Goal: Information Seeking & Learning: Compare options

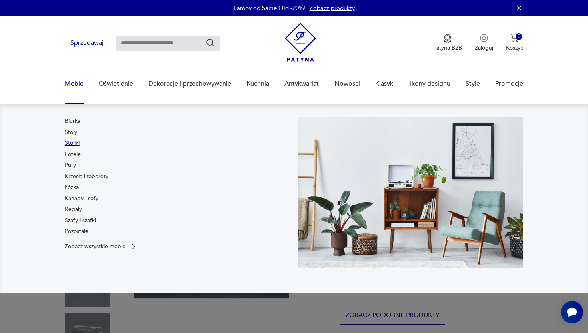
click at [72, 146] on link "Stoliki" at bounding box center [72, 143] width 15 height 8
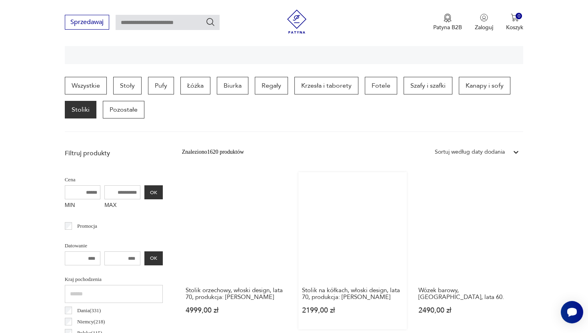
scroll to position [186, 0]
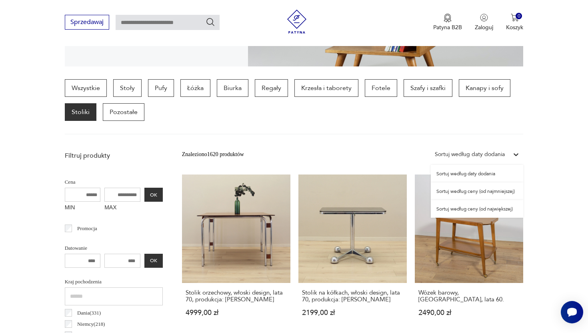
click at [480, 150] on div "Sortuj według daty dodania" at bounding box center [470, 154] width 70 height 9
click at [470, 192] on div "Sortuj według ceny (od najmniejszej)" at bounding box center [477, 191] width 92 height 18
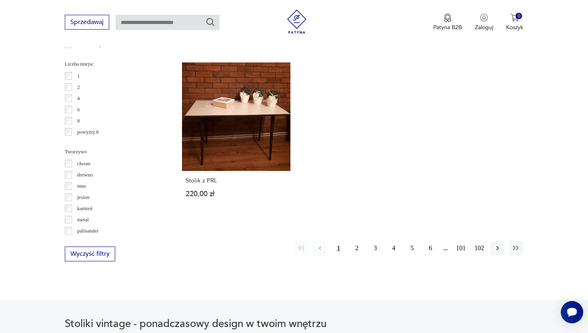
scroll to position [1159, 0]
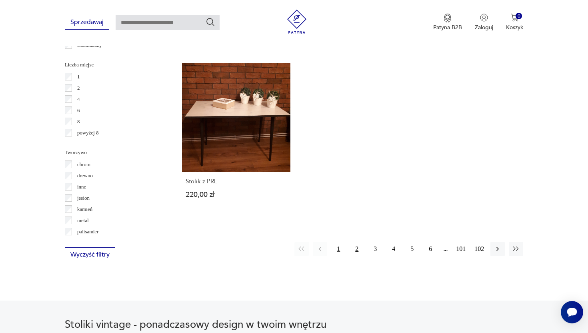
click at [356, 248] on button "2" at bounding box center [357, 249] width 14 height 14
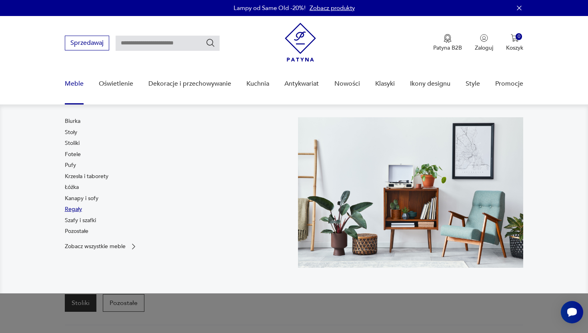
click at [74, 206] on link "Regały" at bounding box center [73, 209] width 17 height 8
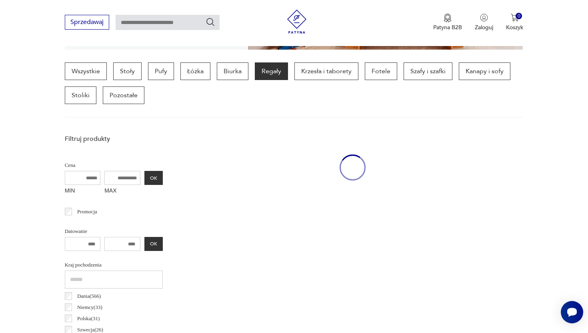
scroll to position [212, 0]
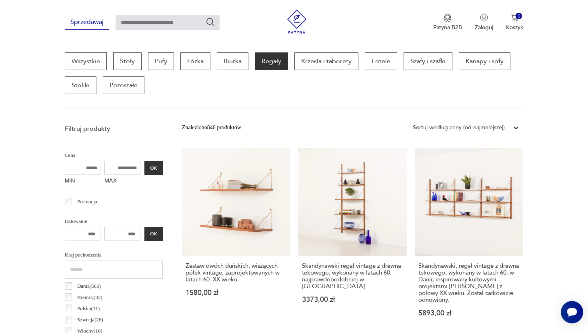
click at [464, 126] on div "Sortuj według ceny (od najmniejszej)" at bounding box center [459, 127] width 92 height 9
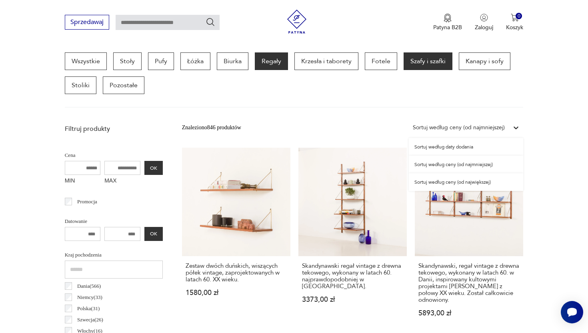
click at [430, 61] on p "Szafy i szafki" at bounding box center [428, 61] width 49 height 18
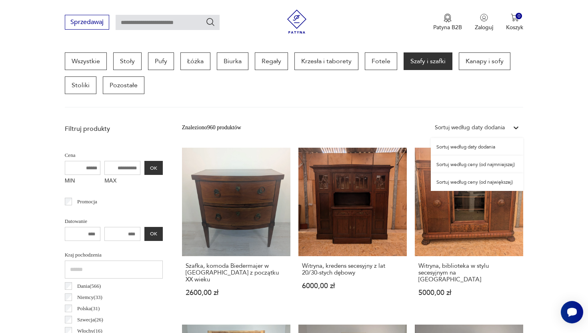
click at [490, 130] on div "Sortuj według daty dodania" at bounding box center [470, 127] width 70 height 9
click at [487, 164] on div "Sortuj według ceny (od najmniejszej)" at bounding box center [477, 165] width 92 height 18
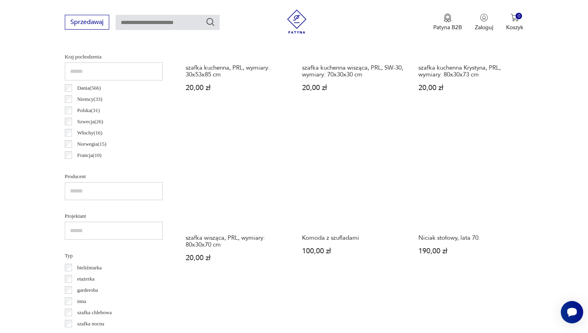
scroll to position [410, 0]
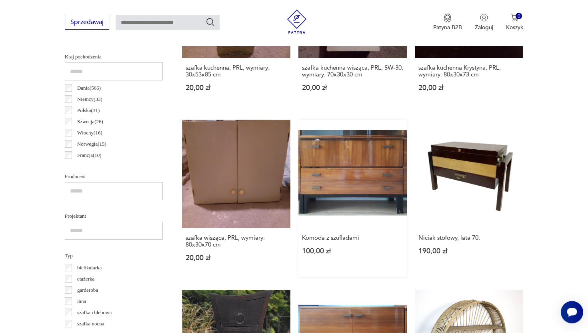
click at [380, 158] on link "Komoda z szufladami 100,00 zł" at bounding box center [352, 198] width 108 height 157
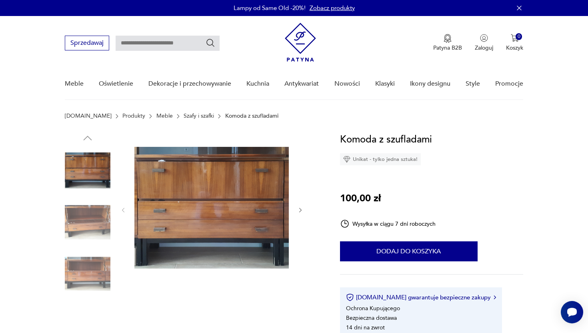
click at [95, 219] on img at bounding box center [88, 222] width 46 height 46
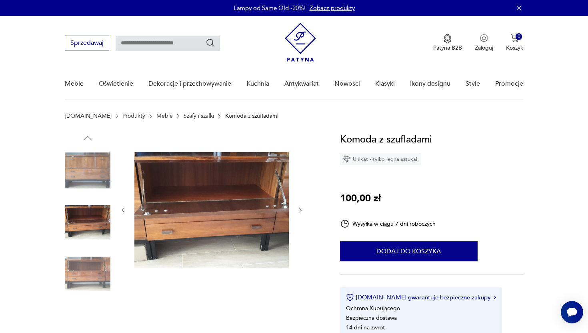
click at [98, 272] on img at bounding box center [88, 273] width 46 height 46
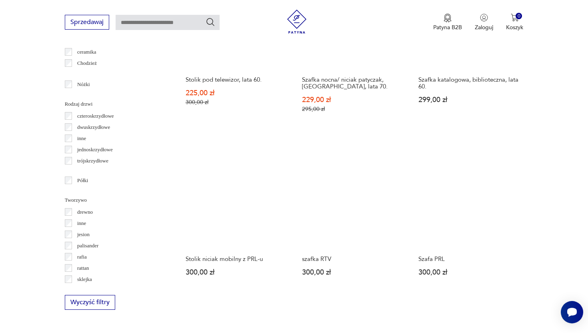
scroll to position [915, 0]
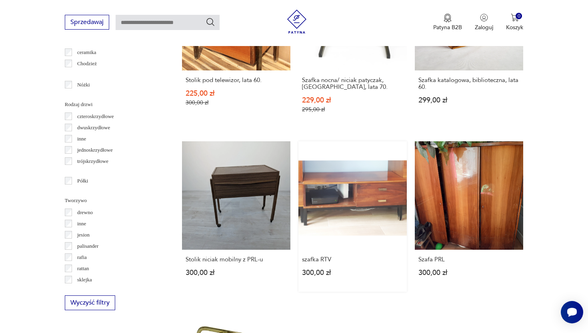
click at [359, 202] on link "szafka RTV 300,00 zł" at bounding box center [352, 216] width 108 height 150
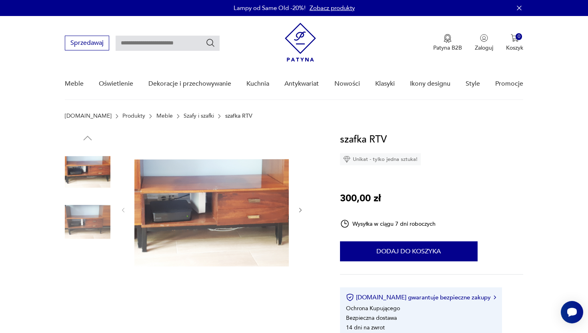
click at [173, 232] on img at bounding box center [211, 209] width 154 height 154
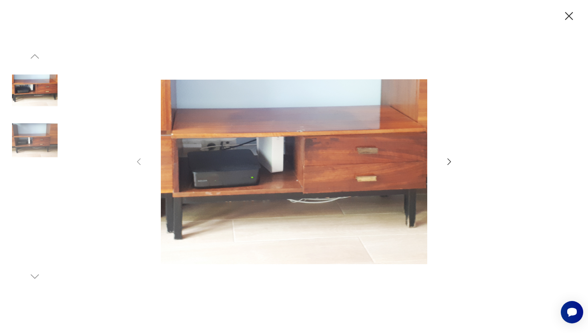
click at [571, 14] on icon "button" at bounding box center [569, 16] width 8 height 8
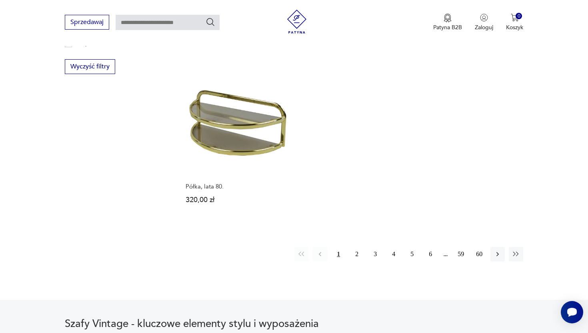
scroll to position [1173, 0]
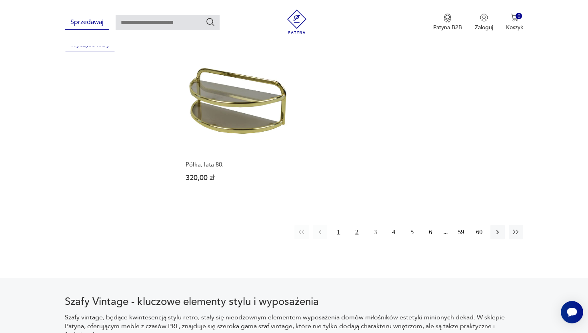
click at [358, 235] on button "2" at bounding box center [357, 232] width 14 height 14
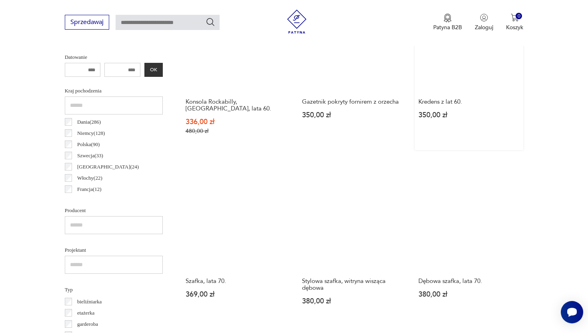
scroll to position [400, 0]
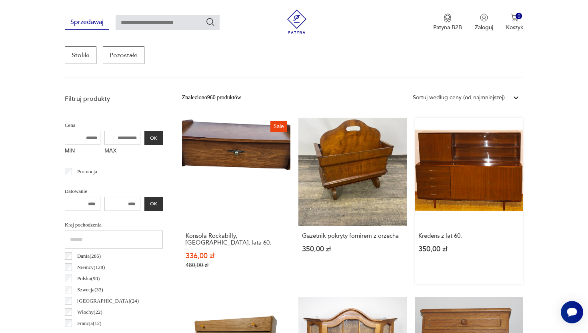
click at [451, 158] on link "Kredens z lat 60. 350,00 zł" at bounding box center [469, 201] width 108 height 166
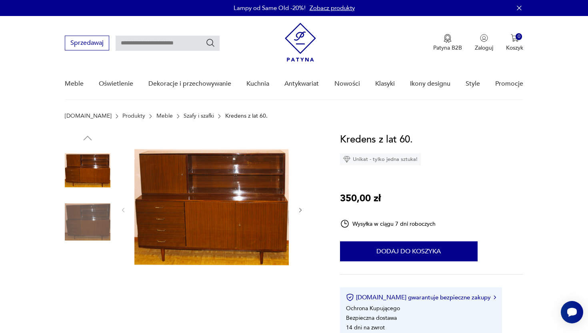
click at [100, 167] on img at bounding box center [88, 171] width 46 height 46
click at [86, 215] on img at bounding box center [88, 222] width 46 height 46
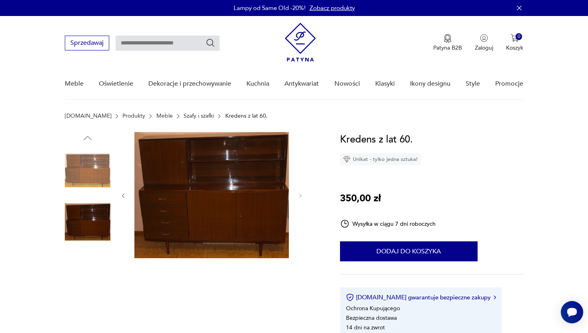
click at [78, 169] on img at bounding box center [88, 171] width 46 height 46
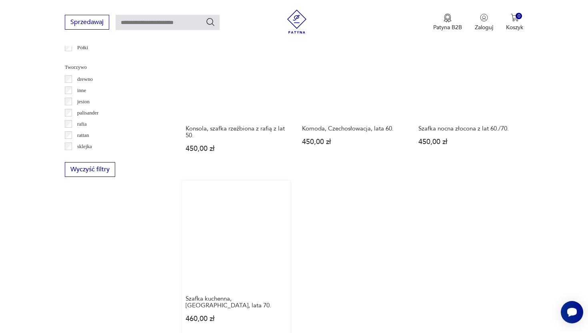
scroll to position [1147, 0]
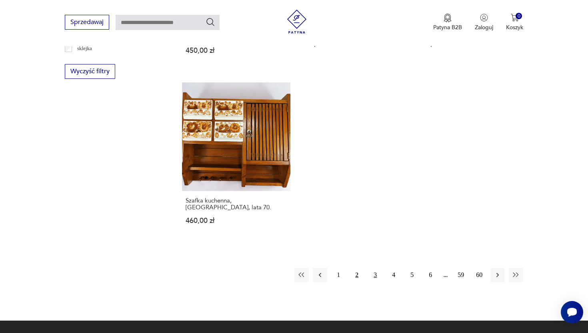
click at [376, 268] on button "3" at bounding box center [375, 275] width 14 height 14
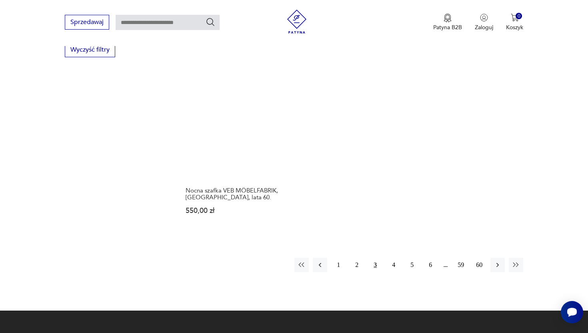
scroll to position [1187, 0]
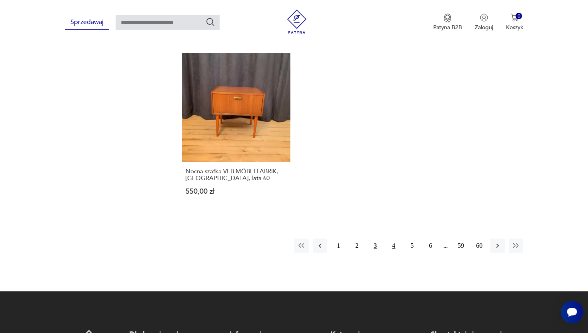
click at [394, 238] on button "4" at bounding box center [393, 245] width 14 height 14
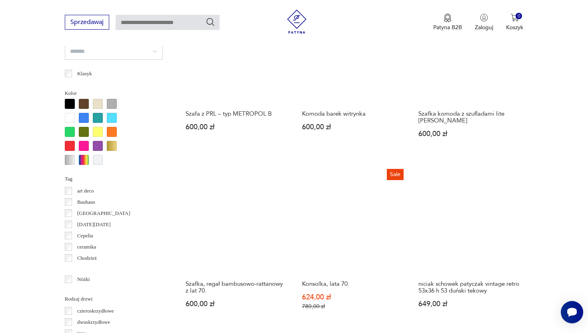
scroll to position [157, 0]
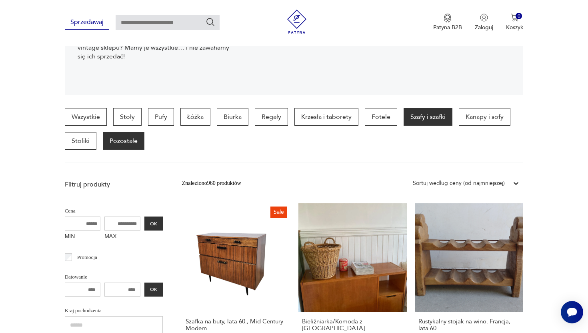
click at [132, 140] on p "Pozostałe" at bounding box center [124, 141] width 42 height 18
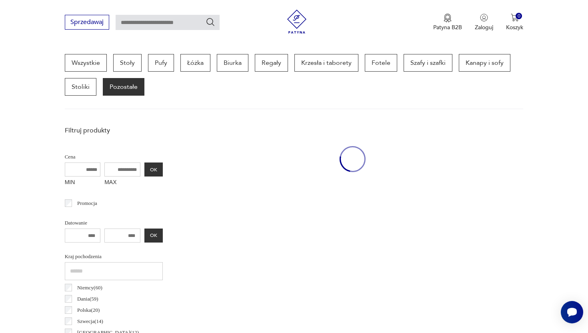
scroll to position [212, 0]
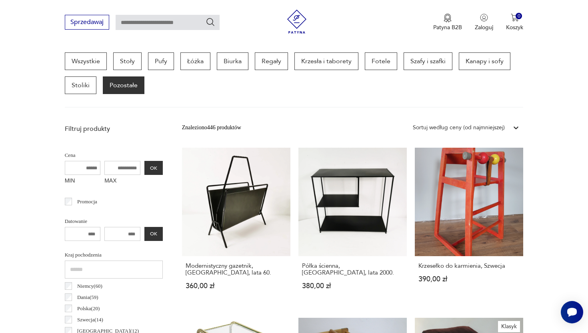
click at [486, 122] on div "Sortuj według ceny (od najmniejszej)" at bounding box center [459, 127] width 100 height 10
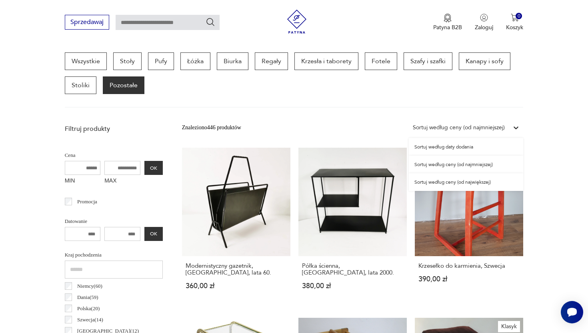
click at [475, 165] on div "Sortuj według ceny (od najmniejszej)" at bounding box center [466, 165] width 114 height 18
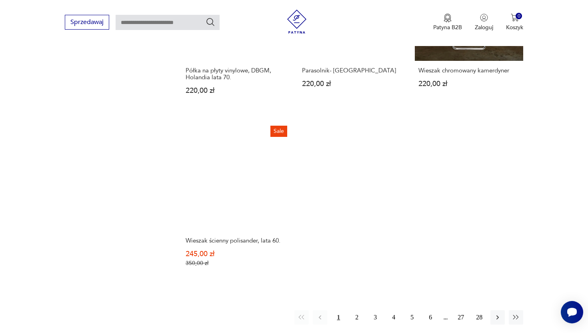
scroll to position [1155, 0]
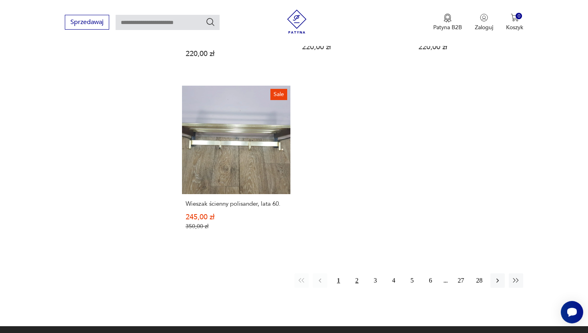
click at [354, 273] on button "2" at bounding box center [357, 280] width 14 height 14
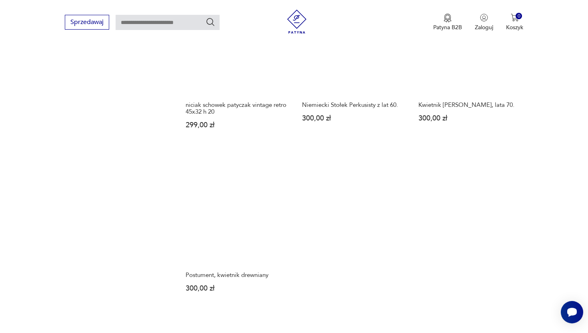
scroll to position [1205, 0]
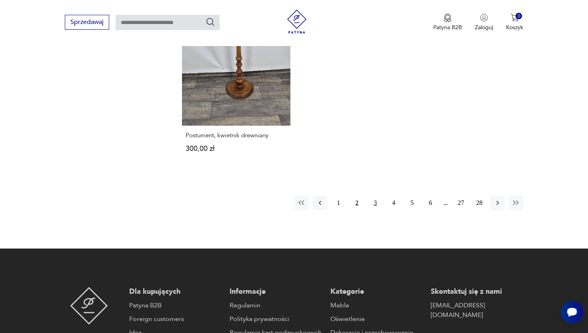
click at [373, 201] on button "3" at bounding box center [375, 203] width 14 height 14
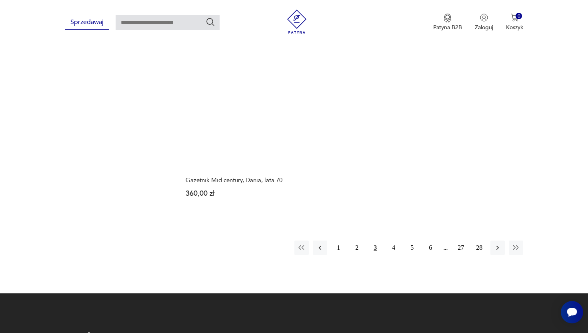
scroll to position [1140, 0]
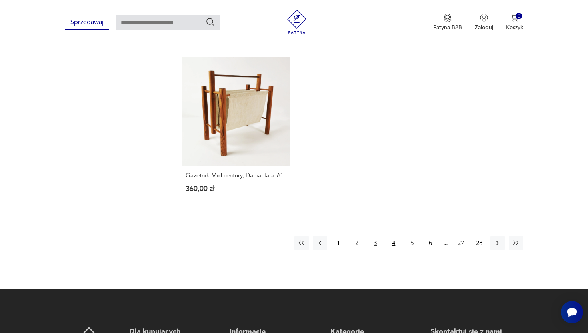
click at [395, 240] on button "4" at bounding box center [393, 243] width 14 height 14
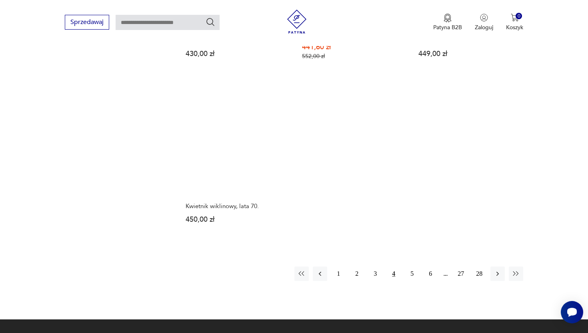
scroll to position [1163, 0]
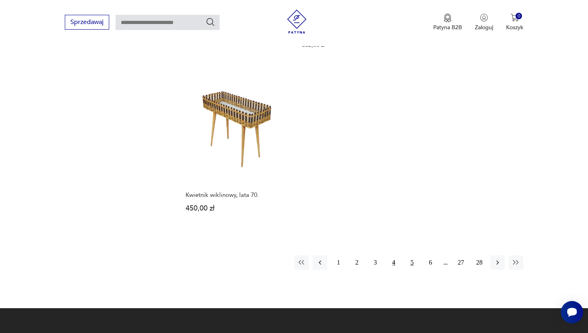
click at [412, 255] on button "5" at bounding box center [412, 262] width 14 height 14
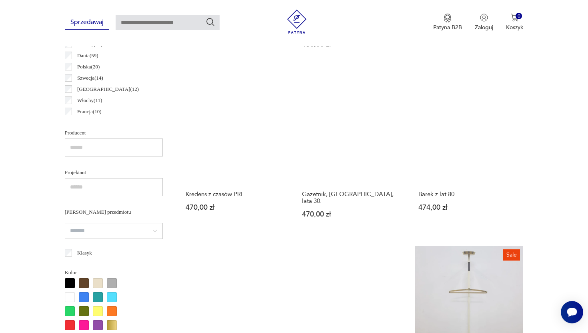
scroll to position [454, 0]
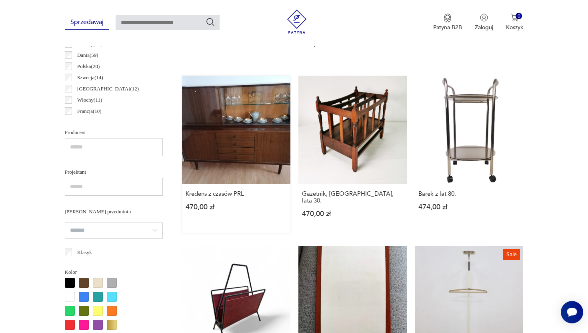
click at [227, 122] on link "Kredens z czasów PRL 470,00 zł" at bounding box center [236, 154] width 108 height 157
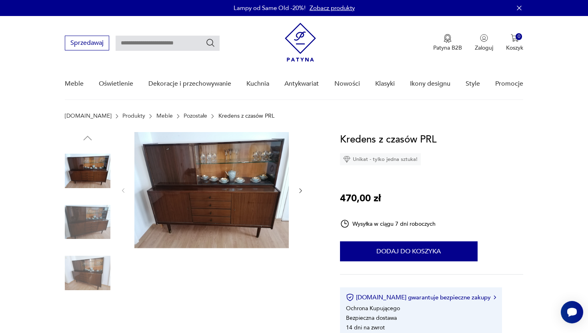
click at [81, 224] on img at bounding box center [88, 222] width 46 height 46
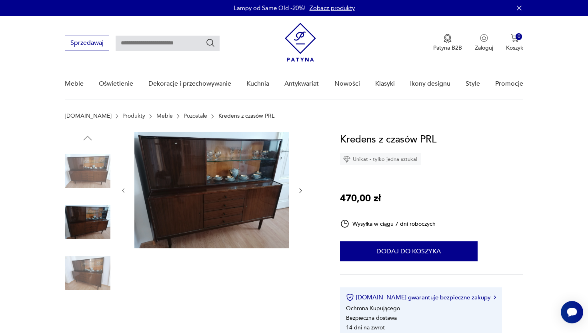
click at [88, 266] on img at bounding box center [88, 273] width 46 height 46
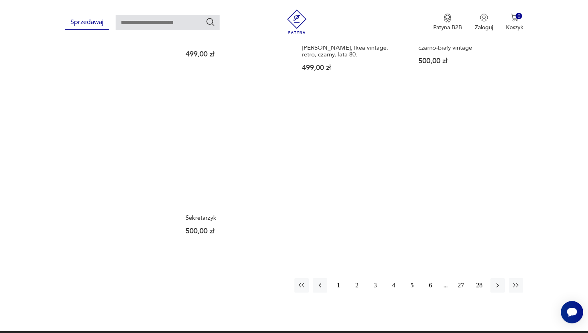
scroll to position [1158, 0]
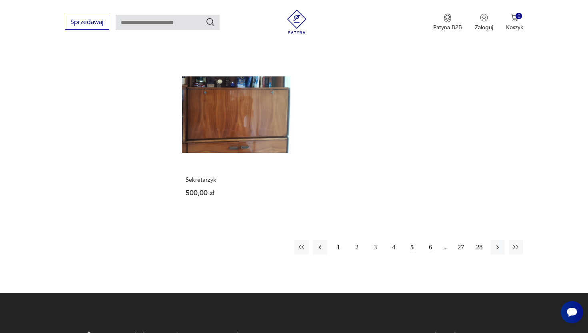
click at [428, 240] on button "6" at bounding box center [430, 247] width 14 height 14
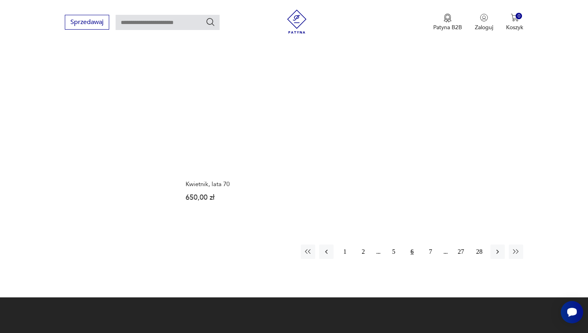
scroll to position [1167, 0]
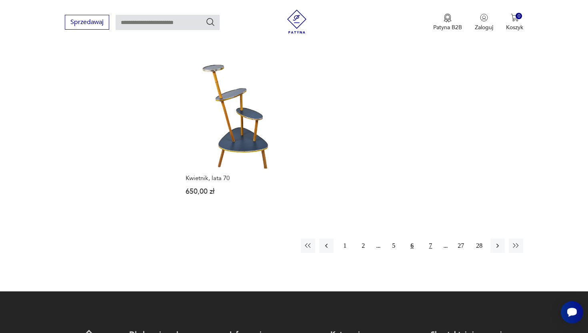
click at [430, 245] on button "7" at bounding box center [430, 245] width 14 height 14
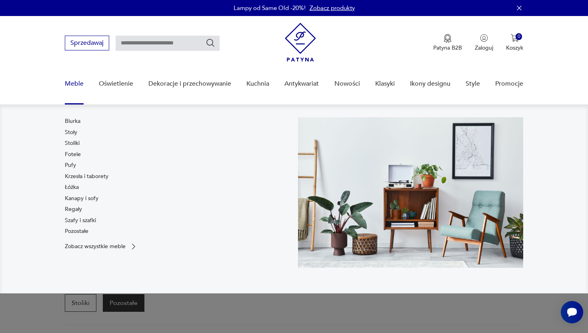
click at [72, 84] on link "Meble" at bounding box center [74, 83] width 19 height 31
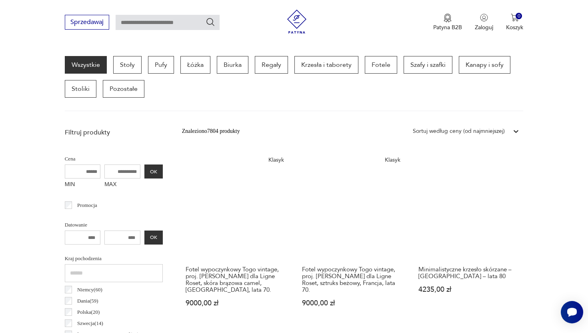
scroll to position [209, 0]
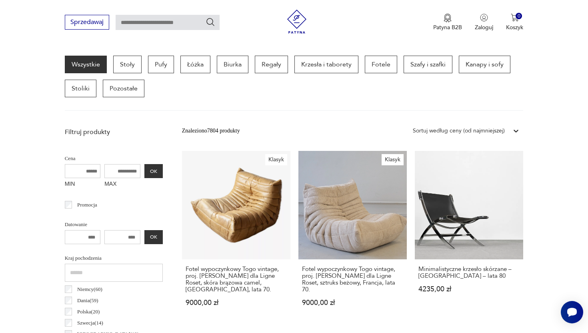
click at [476, 128] on div "Sortuj według ceny (od najmniejszej)" at bounding box center [459, 130] width 92 height 9
click at [469, 168] on div "Sortuj według ceny (od najmniejszej)" at bounding box center [466, 168] width 114 height 18
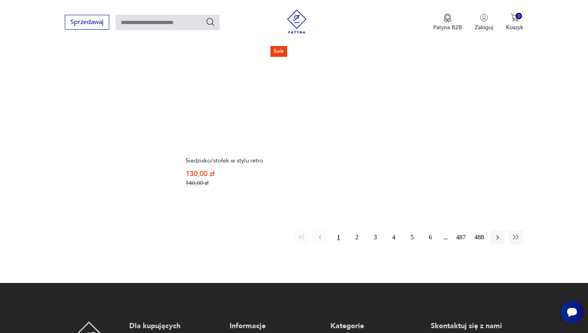
scroll to position [1180, 0]
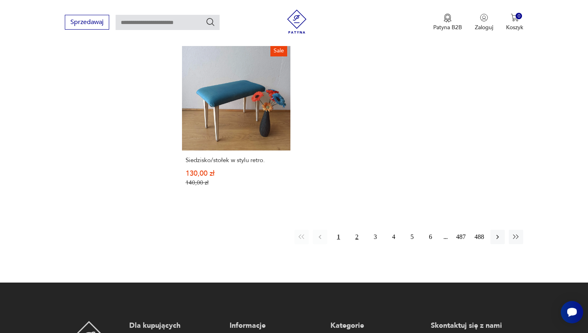
click at [355, 230] on button "2" at bounding box center [357, 237] width 14 height 14
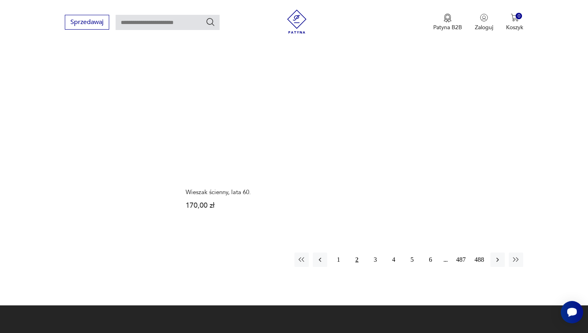
scroll to position [1184, 0]
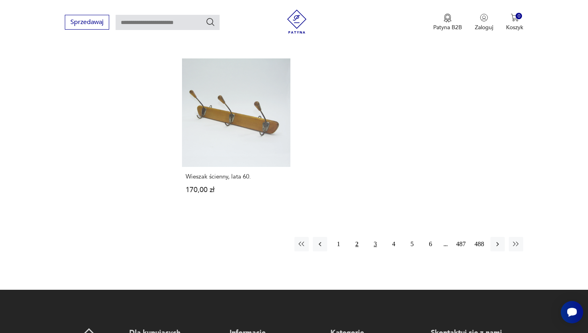
click at [374, 240] on button "3" at bounding box center [375, 244] width 14 height 14
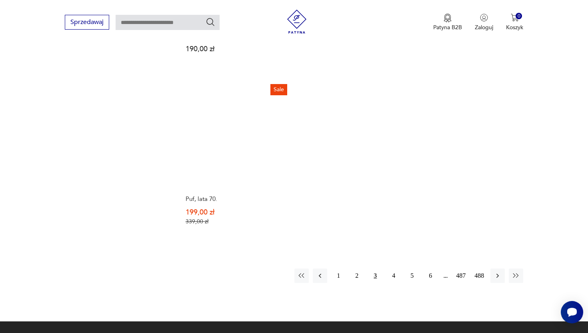
scroll to position [1147, 0]
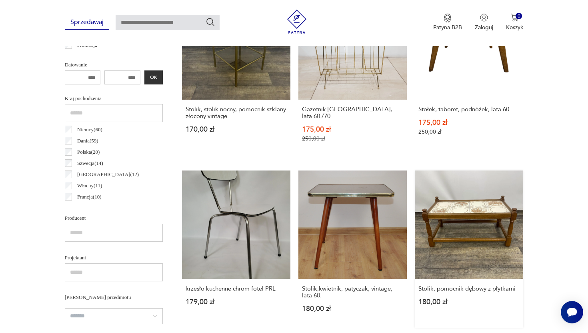
click at [446, 216] on link "Stolik, pomocnik dębowy z płytkami 180,00 zł" at bounding box center [469, 248] width 108 height 157
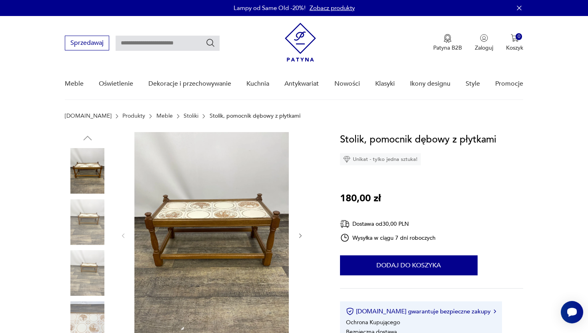
click at [83, 213] on img at bounding box center [88, 222] width 46 height 46
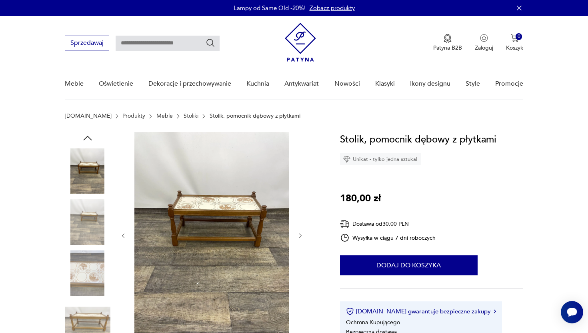
click at [92, 234] on img at bounding box center [88, 222] width 46 height 46
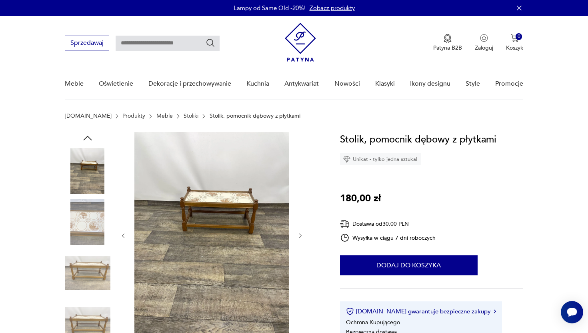
click at [90, 232] on img at bounding box center [88, 222] width 46 height 46
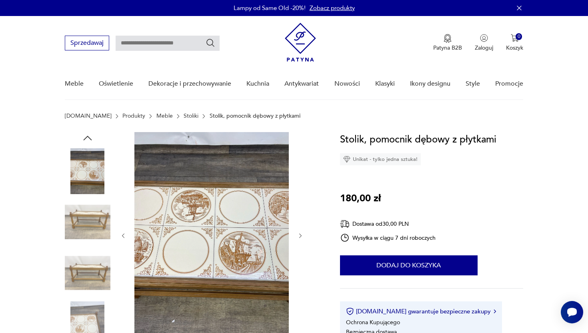
click at [94, 229] on img at bounding box center [88, 222] width 46 height 46
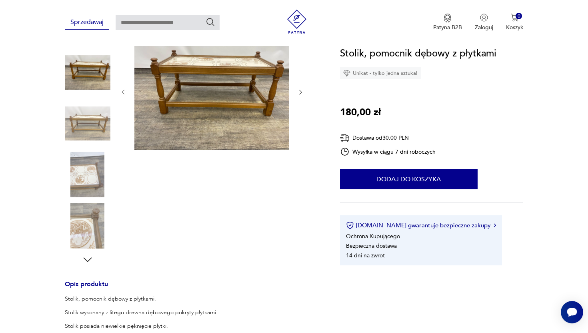
scroll to position [113, 0]
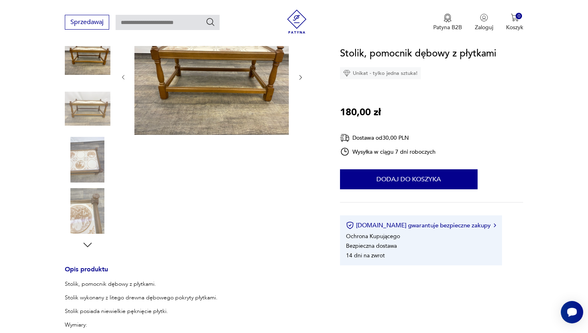
click at [84, 198] on img at bounding box center [88, 211] width 46 height 46
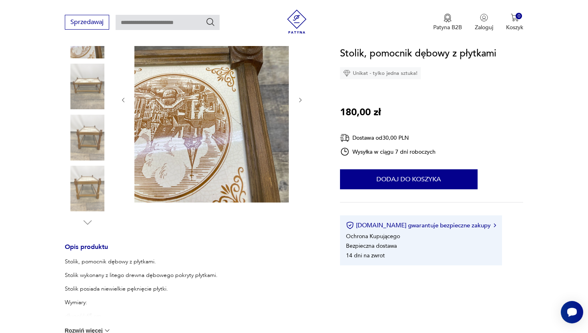
scroll to position [136, 0]
click at [91, 194] on img at bounding box center [88, 188] width 46 height 46
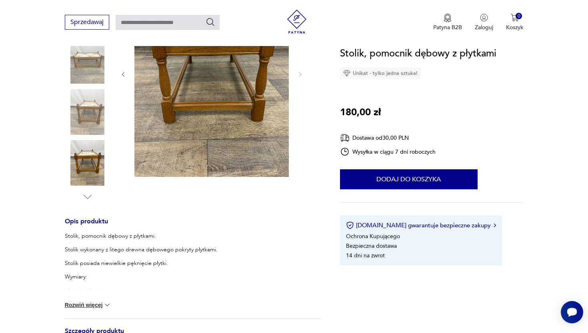
scroll to position [178, 0]
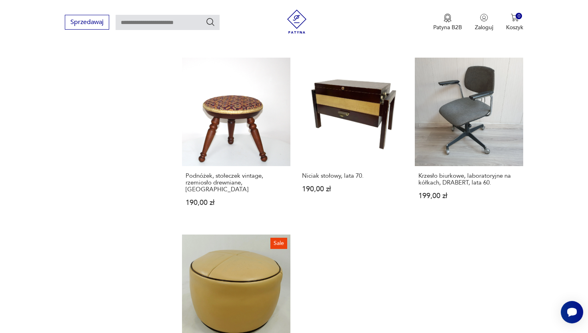
scroll to position [1003, 0]
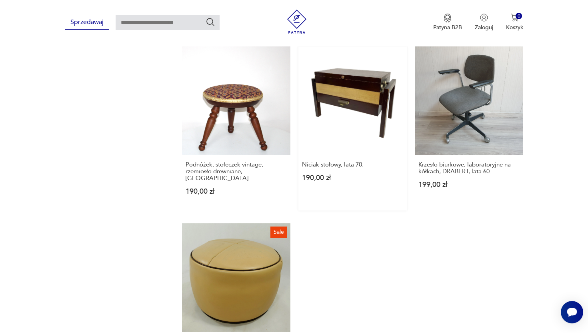
click at [356, 106] on link "Niciak stołowy, lata 70. 190,00 zł" at bounding box center [352, 128] width 108 height 164
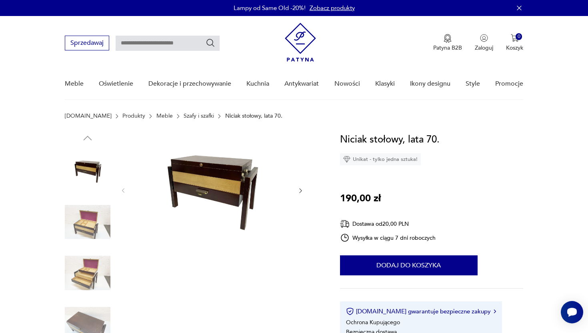
click at [104, 209] on img at bounding box center [88, 222] width 46 height 46
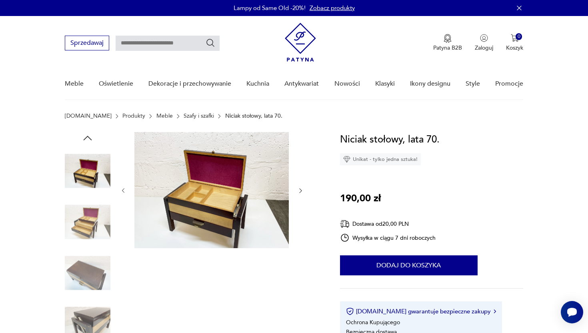
click at [85, 226] on img at bounding box center [88, 222] width 46 height 46
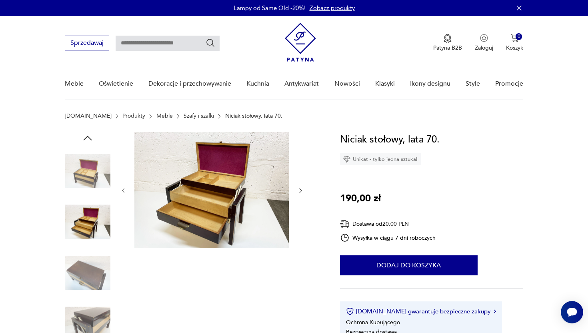
click at [78, 278] on img at bounding box center [88, 273] width 46 height 46
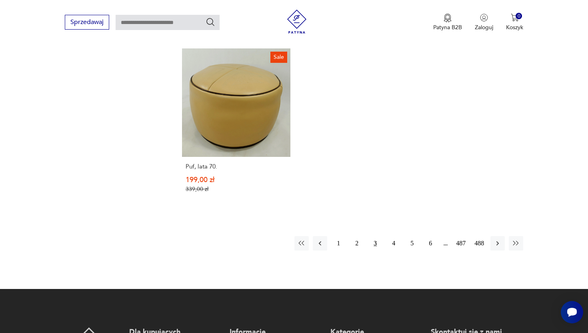
scroll to position [1184, 0]
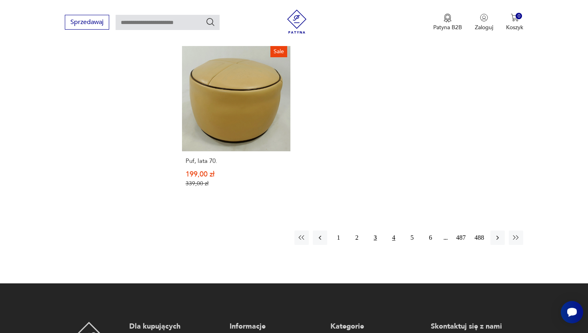
click at [394, 230] on button "4" at bounding box center [393, 237] width 14 height 14
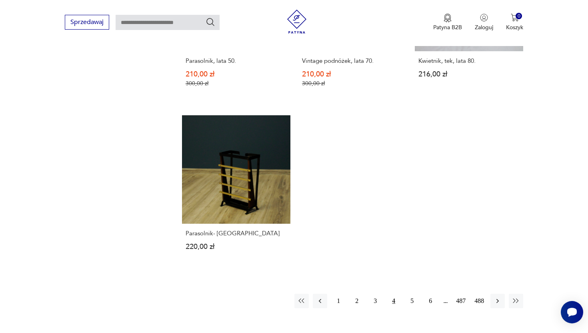
scroll to position [1121, 0]
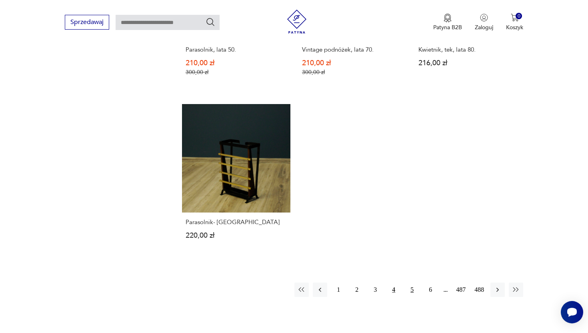
click at [405, 285] on button "5" at bounding box center [412, 289] width 14 height 14
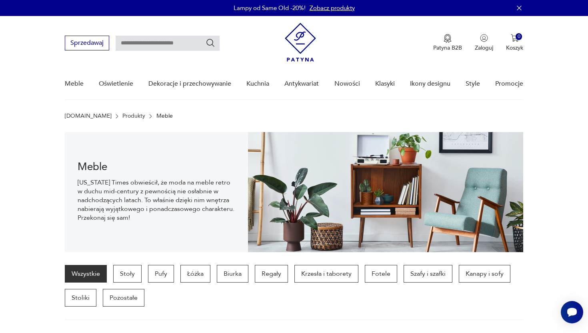
click at [324, 10] on link "Zobacz produkty" at bounding box center [332, 8] width 45 height 8
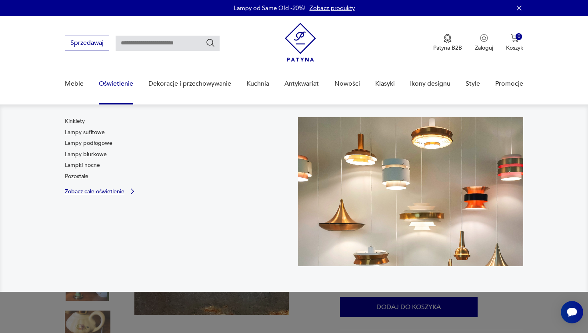
click at [86, 192] on p "Zobacz całe oświetlenie" at bounding box center [95, 191] width 60 height 5
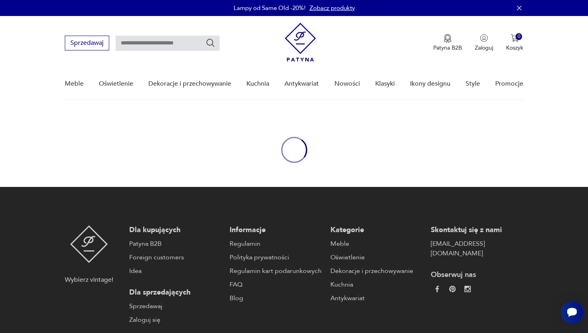
scroll to position [12, 0]
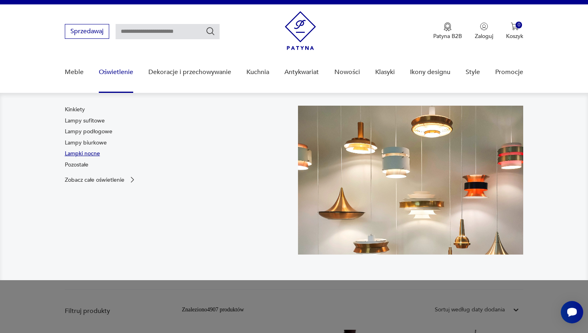
click at [83, 152] on link "Lampki nocne" at bounding box center [82, 154] width 35 height 8
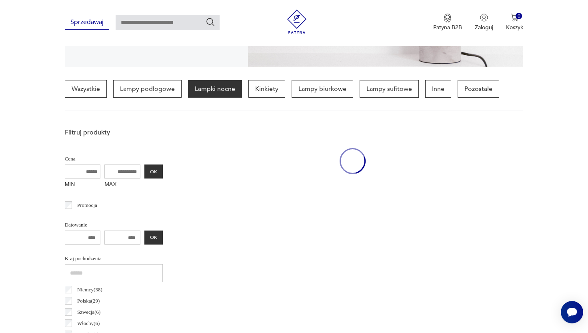
scroll to position [188, 0]
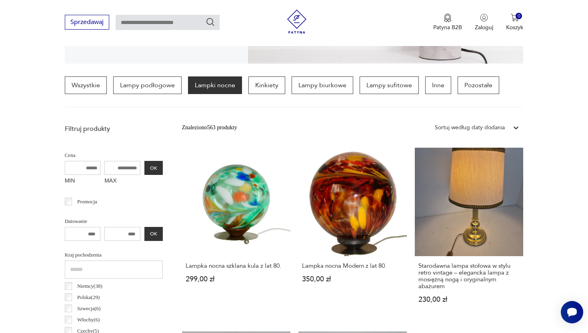
click at [495, 125] on div "Sortuj według daty dodania" at bounding box center [470, 127] width 70 height 9
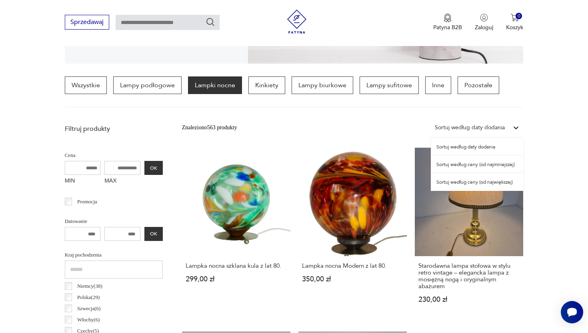
click at [484, 162] on div "Sortuj według ceny (od najmniejszej)" at bounding box center [477, 165] width 92 height 18
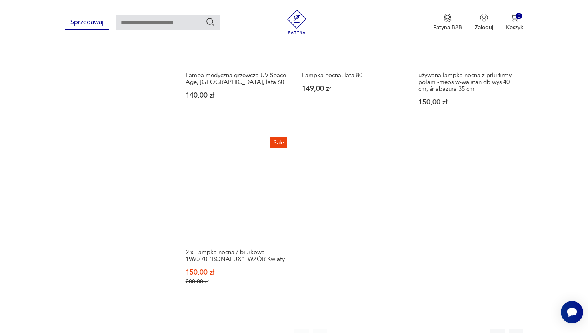
scroll to position [1136, 0]
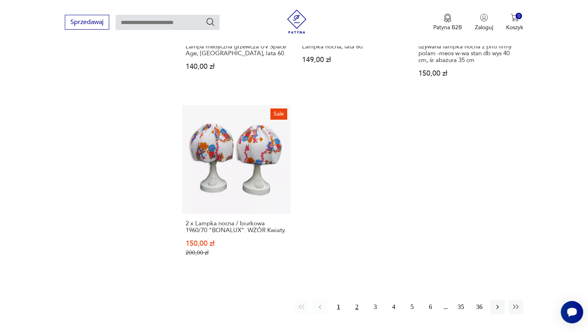
click at [356, 300] on button "2" at bounding box center [357, 307] width 14 height 14
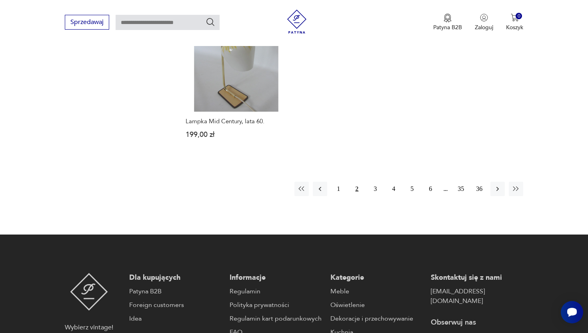
scroll to position [1235, 0]
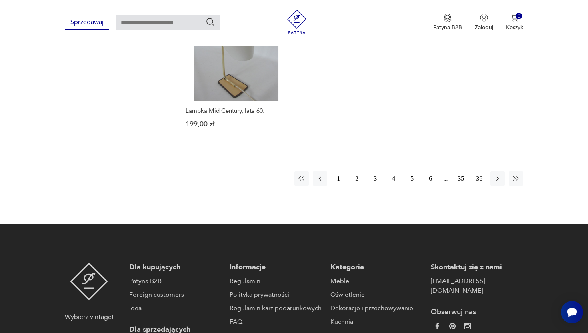
click at [376, 171] on button "3" at bounding box center [375, 178] width 14 height 14
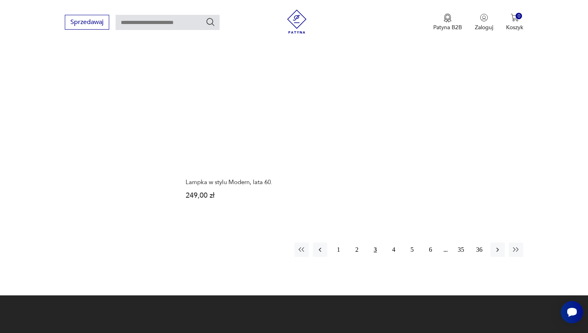
scroll to position [1160, 0]
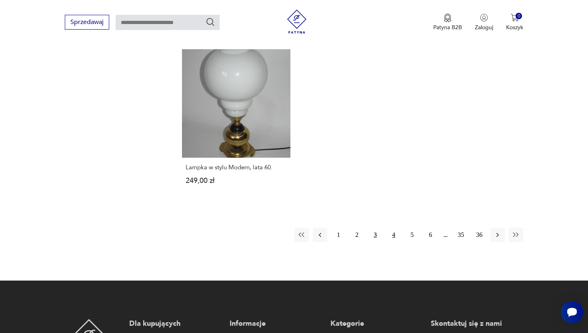
click at [396, 228] on button "4" at bounding box center [393, 235] width 14 height 14
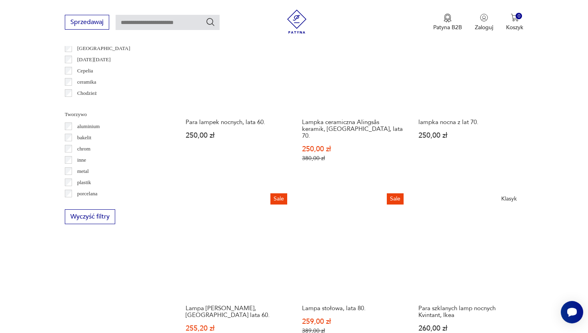
scroll to position [719, 0]
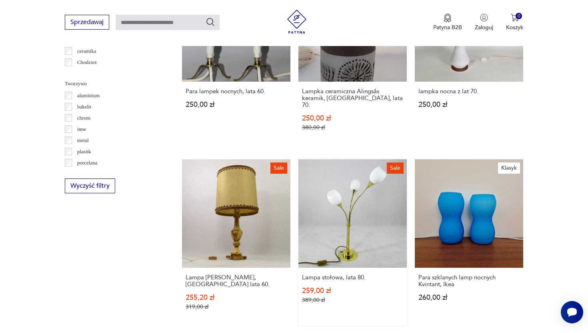
click at [367, 213] on link "Sale Lampa stołowa, lata 80. 259,00 zł 389,00 zł" at bounding box center [352, 242] width 108 height 166
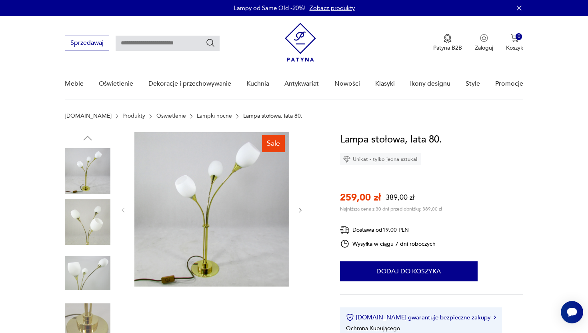
click at [87, 218] on img at bounding box center [88, 222] width 46 height 46
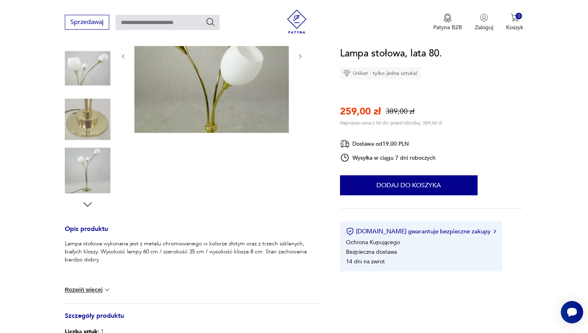
click at [86, 199] on icon "button" at bounding box center [88, 204] width 12 height 12
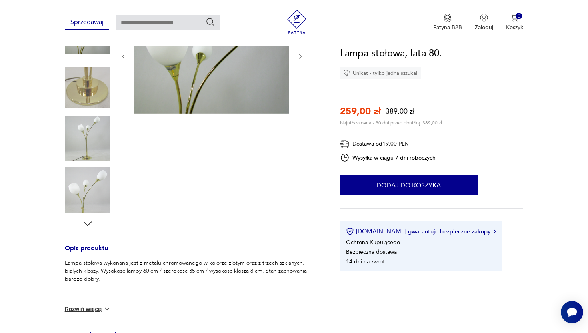
click at [87, 228] on icon "button" at bounding box center [88, 224] width 12 height 12
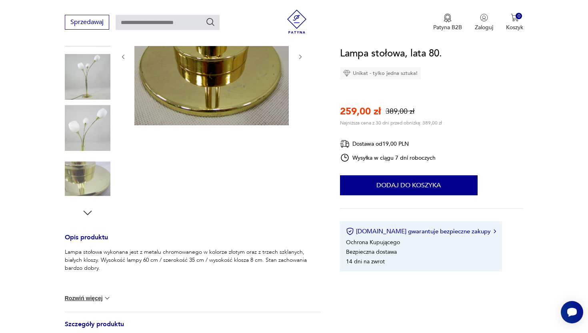
scroll to position [146, 0]
click at [90, 211] on icon "button" at bounding box center [88, 212] width 12 height 12
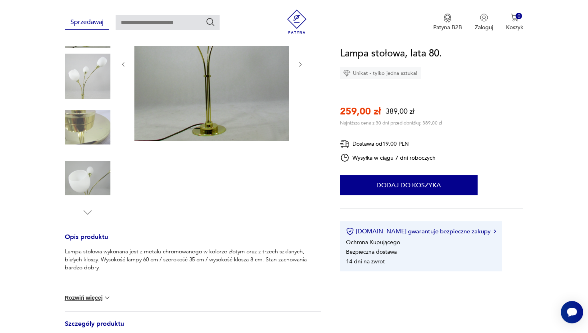
scroll to position [0, 0]
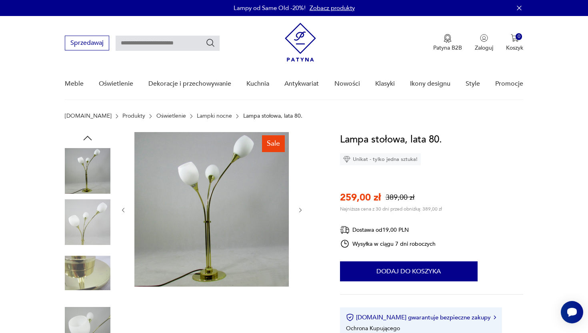
click at [88, 134] on icon "button" at bounding box center [88, 138] width 12 height 12
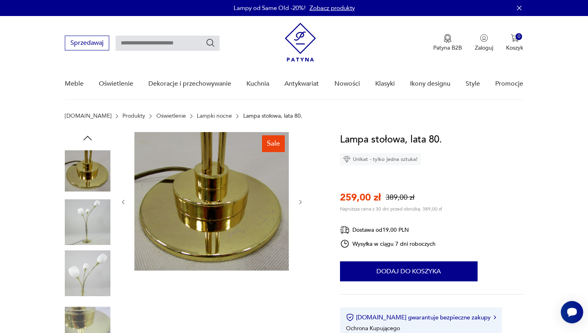
click at [88, 134] on icon "button" at bounding box center [88, 138] width 12 height 12
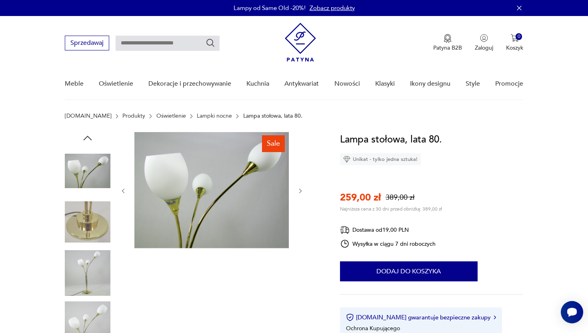
click at [88, 134] on icon "button" at bounding box center [88, 138] width 12 height 12
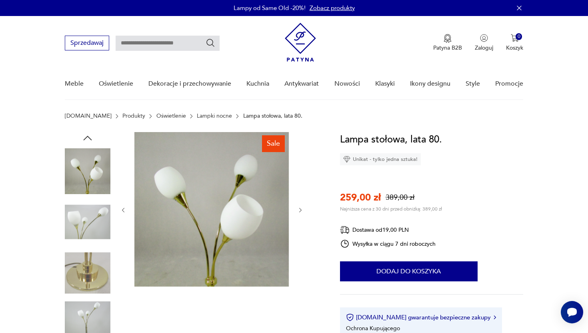
click at [87, 135] on icon "button" at bounding box center [88, 138] width 12 height 12
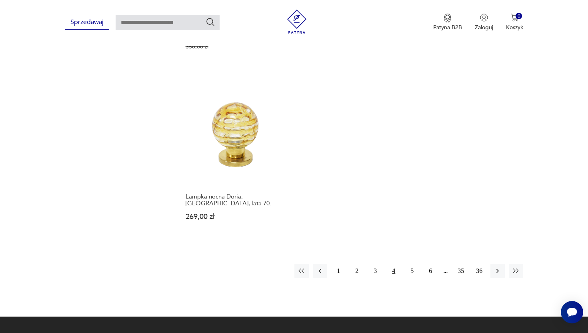
scroll to position [1165, 0]
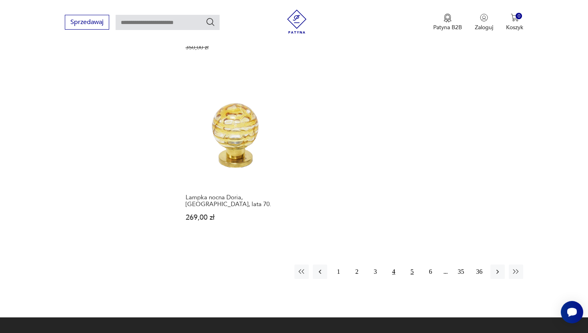
click at [415, 264] on button "5" at bounding box center [412, 271] width 14 height 14
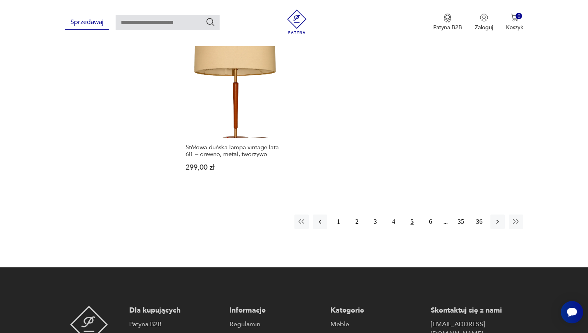
scroll to position [1191, 0]
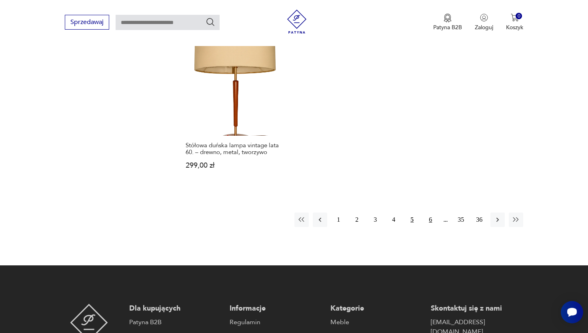
click at [428, 212] on button "6" at bounding box center [430, 219] width 14 height 14
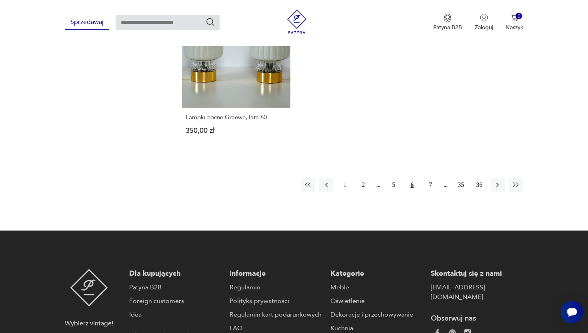
scroll to position [1221, 0]
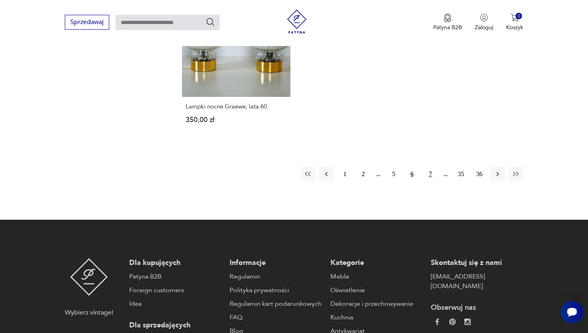
click at [428, 167] on button "7" at bounding box center [430, 174] width 14 height 14
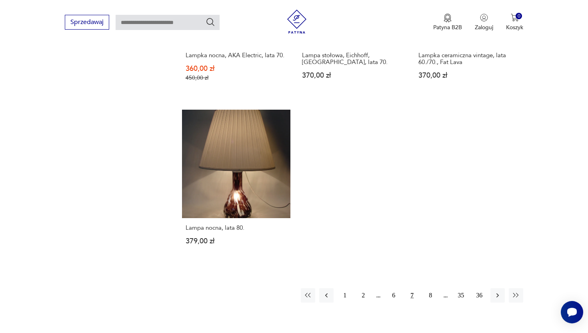
scroll to position [1081, 0]
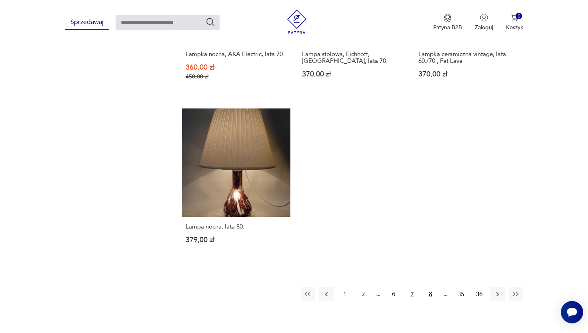
click at [434, 292] on button "8" at bounding box center [430, 294] width 14 height 14
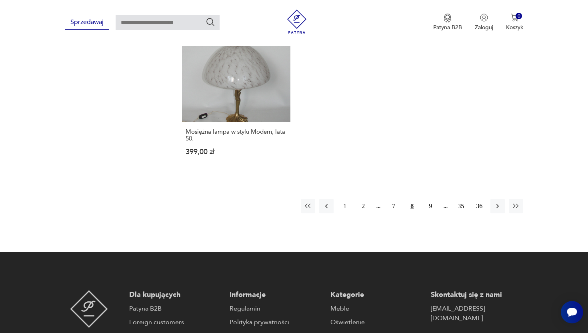
scroll to position [1191, 0]
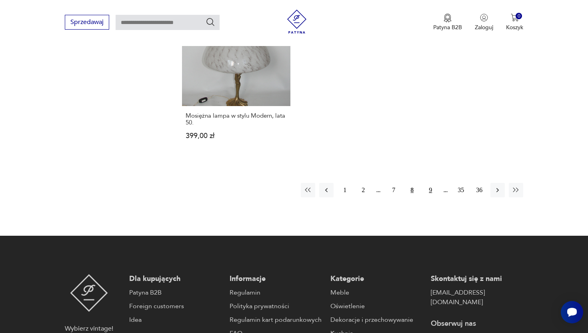
click at [427, 189] on button "9" at bounding box center [430, 190] width 14 height 14
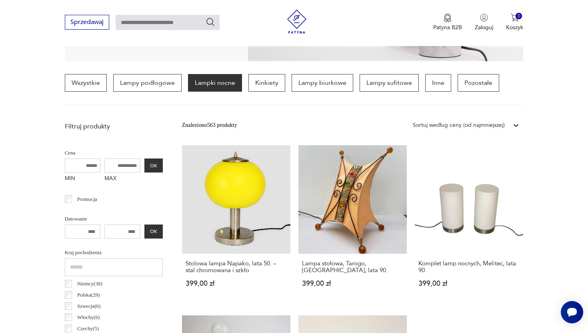
scroll to position [188, 0]
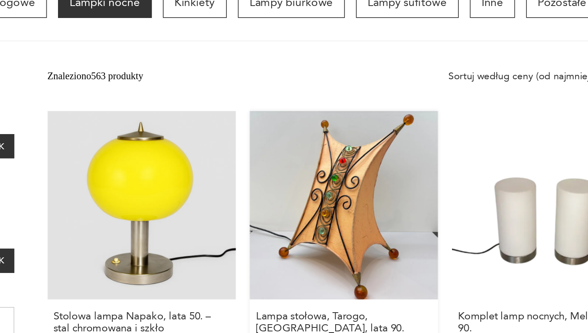
click at [346, 200] on link "Lampa stołowa, Tarogo, Tajwan, lata 90. 399,00 zł" at bounding box center [352, 226] width 108 height 157
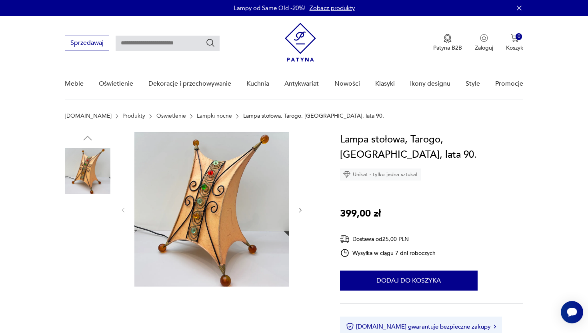
scroll to position [150, 0]
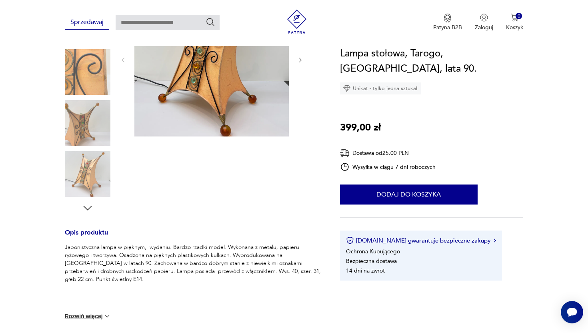
click at [80, 175] on img at bounding box center [88, 174] width 46 height 46
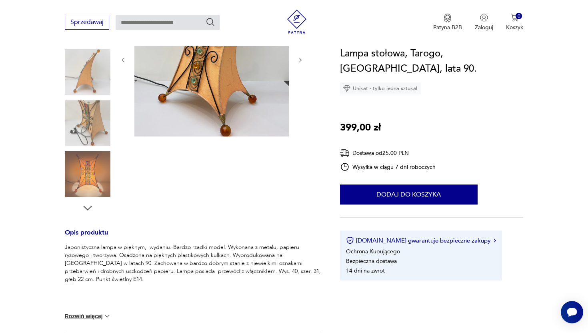
click at [82, 187] on img at bounding box center [88, 174] width 46 height 46
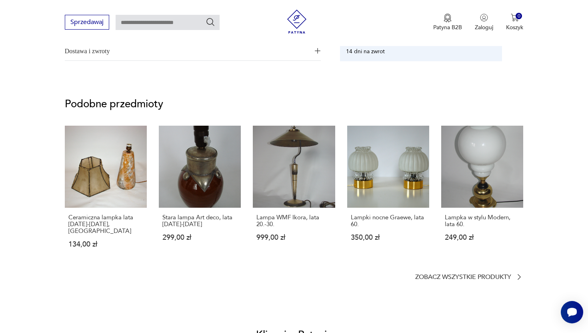
scroll to position [0, 0]
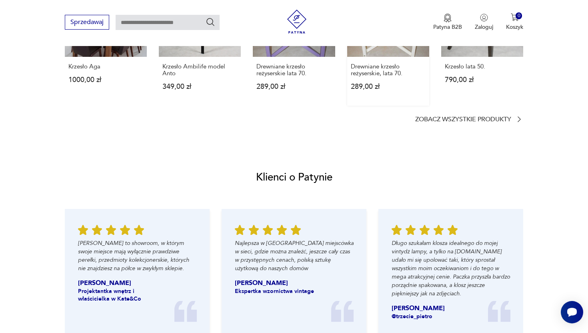
scroll to position [721, 0]
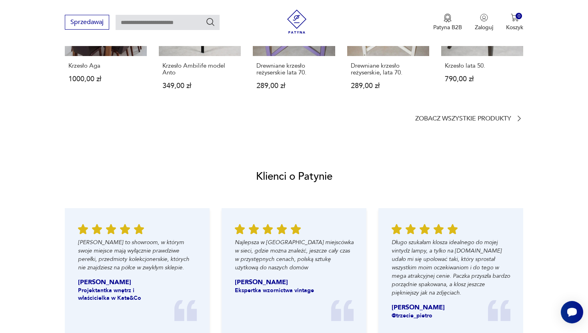
drag, startPoint x: 381, startPoint y: 129, endPoint x: 386, endPoint y: 125, distance: 6.6
click at [386, 125] on section "Podobne przedmioty Krzesło Aga 1000,00 zł Krzesło Ambilife model Anto 349,00 zł…" at bounding box center [294, 34] width 588 height 213
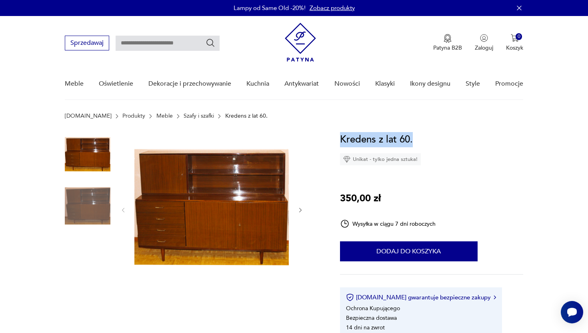
drag, startPoint x: 341, startPoint y: 140, endPoint x: 414, endPoint y: 141, distance: 73.2
click at [414, 142] on div "Kredens z lat 60. Unikat - tylko jedna sztuka!" at bounding box center [380, 148] width 81 height 33
click at [366, 198] on p "350,00 zł" at bounding box center [360, 198] width 41 height 15
drag, startPoint x: 336, startPoint y: 196, endPoint x: 394, endPoint y: 197, distance: 57.6
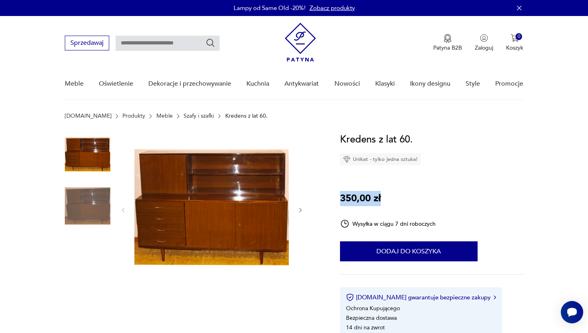
click at [395, 198] on div "Kredens z lat 60. Unikat - tylko jedna sztuka! 350,00 zł Wysyłka w ciągu 7 dni …" at bounding box center [432, 234] width 184 height 205
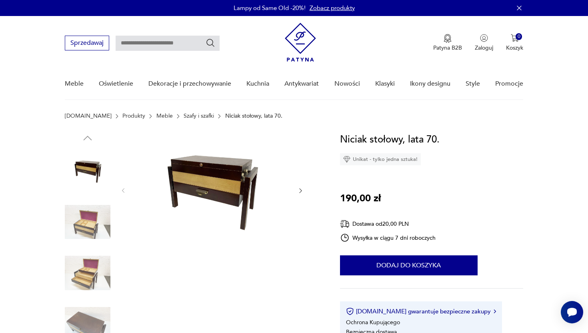
click at [98, 207] on img at bounding box center [88, 222] width 46 height 46
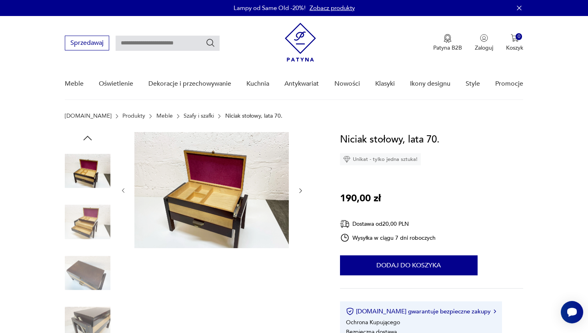
click at [87, 238] on img at bounding box center [88, 222] width 46 height 46
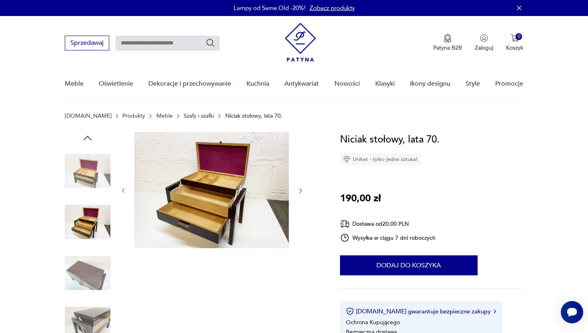
click at [84, 282] on img at bounding box center [88, 273] width 46 height 46
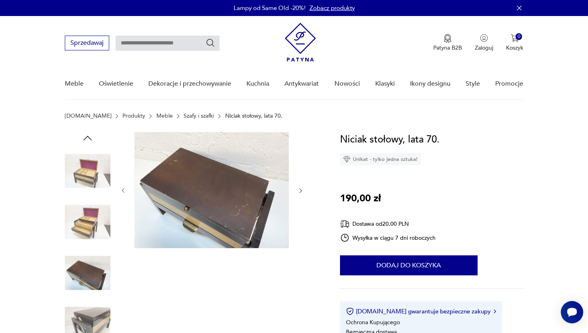
click at [88, 319] on img at bounding box center [88, 324] width 46 height 46
